Goal: Information Seeking & Learning: Learn about a topic

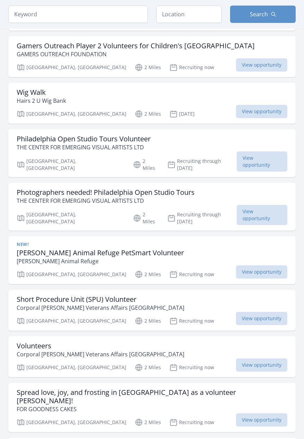
scroll to position [490, 0]
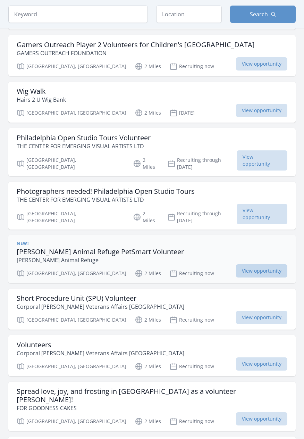
click at [262, 264] on span "View opportunity" at bounding box center [261, 270] width 51 height 13
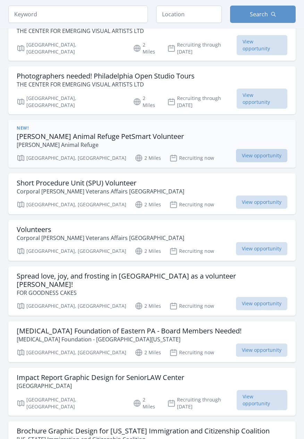
scroll to position [610, 0]
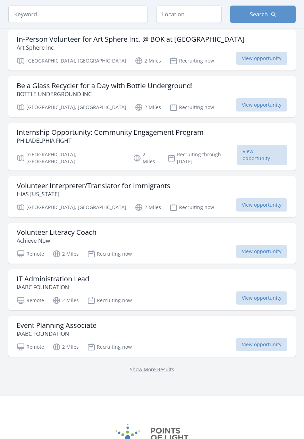
scroll to position [729, 0]
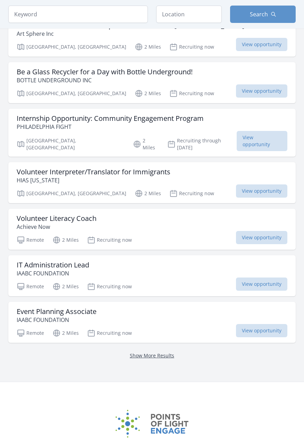
click at [172, 352] on link "Show More Results" at bounding box center [152, 355] width 44 height 7
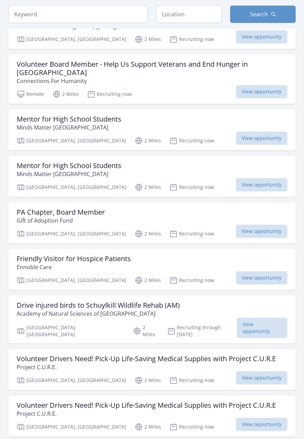
scroll to position [1529, 0]
click at [258, 271] on span "View opportunity" at bounding box center [261, 277] width 51 height 13
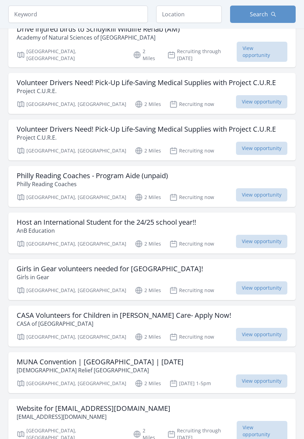
scroll to position [1808, 0]
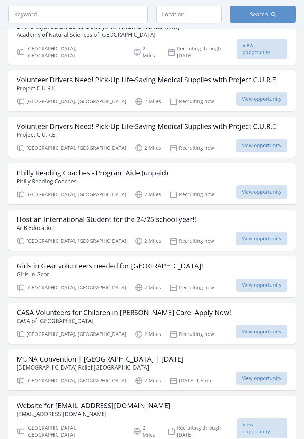
scroll to position [1529, 0]
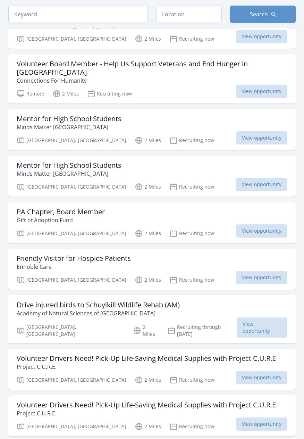
scroll to position [729, 0]
